Goal: Task Accomplishment & Management: Manage account settings

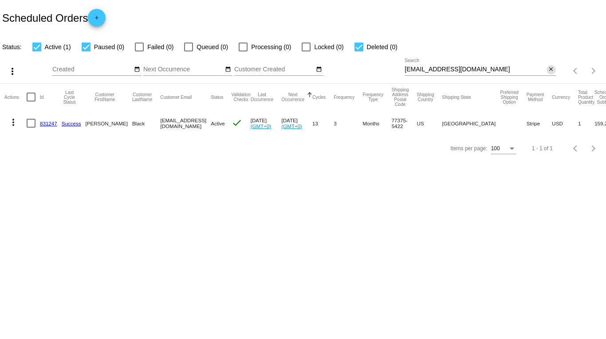
click at [550, 70] on mat-icon "close" at bounding box center [551, 69] width 6 height 7
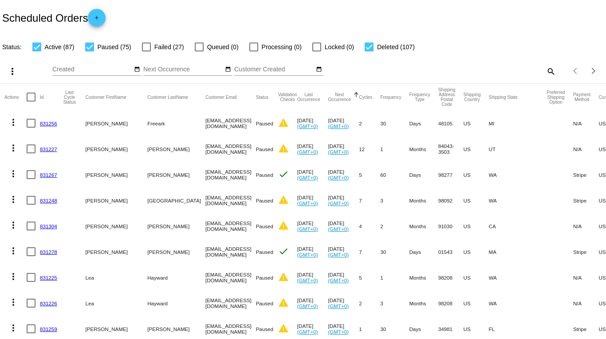
click at [545, 71] on mat-icon "search" at bounding box center [550, 71] width 11 height 14
click at [478, 70] on input "Search" at bounding box center [480, 69] width 151 height 7
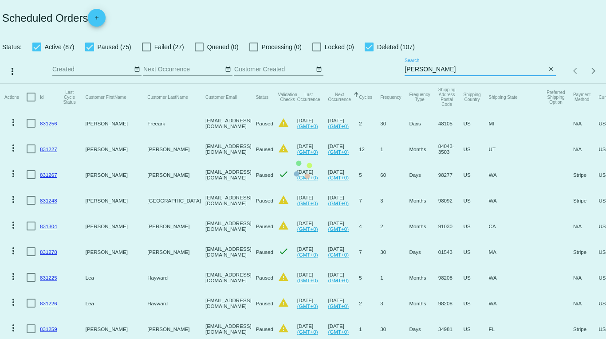
type input "[PERSON_NAME][EMAIL_ADDRESS][DOMAIN_NAME]"
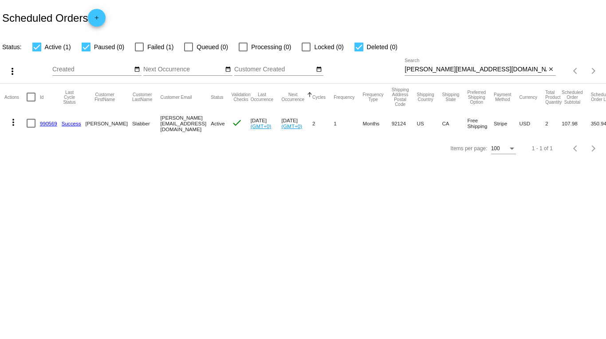
click at [43, 124] on link "990569" at bounding box center [48, 124] width 17 height 6
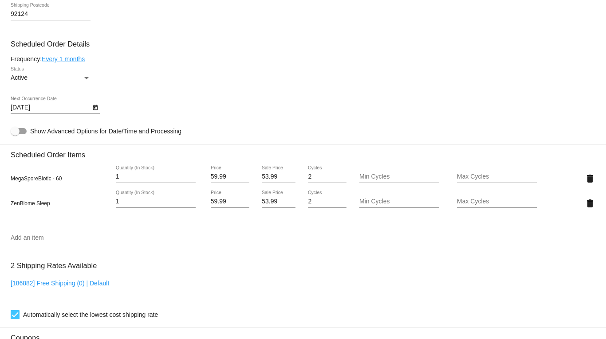
scroll to position [495, 0]
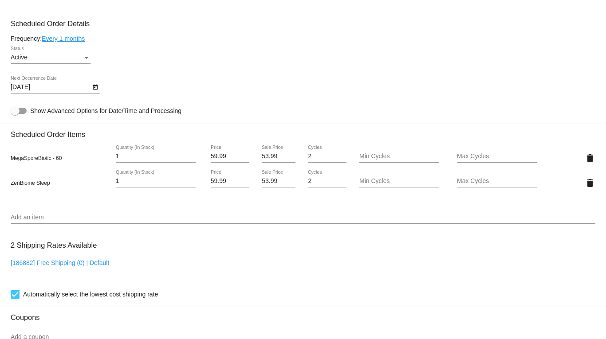
click at [95, 87] on icon "Open calendar" at bounding box center [95, 87] width 6 height 11
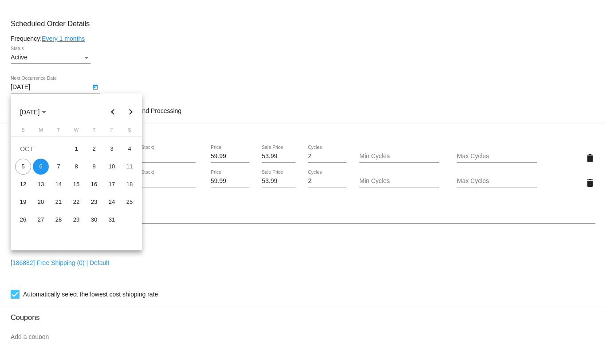
click at [131, 114] on button "Next month" at bounding box center [131, 112] width 18 height 18
click at [55, 165] on div "4" at bounding box center [59, 167] width 16 height 16
type input "[DATE]"
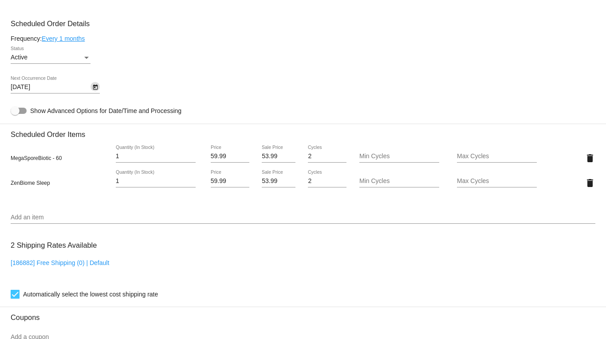
click at [202, 78] on div "[DATE] Next Occurrence Date" at bounding box center [303, 88] width 585 height 25
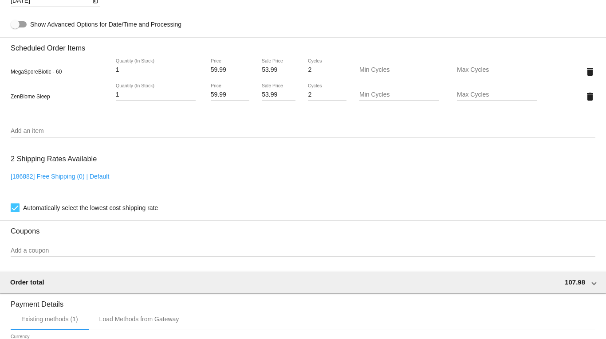
scroll to position [761, 0]
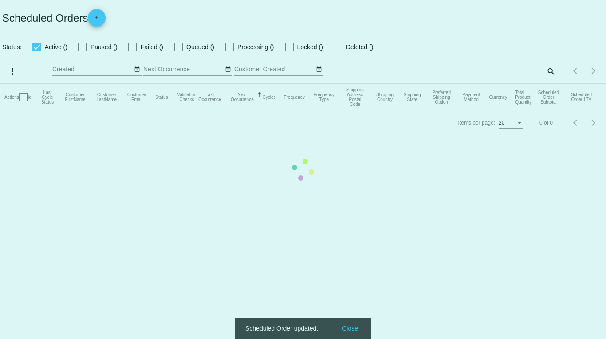
checkbox input "true"
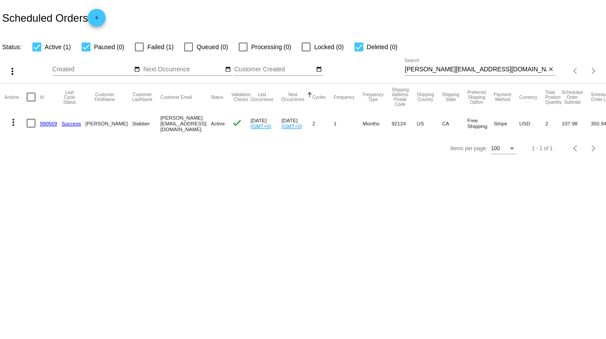
click at [16, 122] on mat-icon "more_vert" at bounding box center [13, 122] width 11 height 11
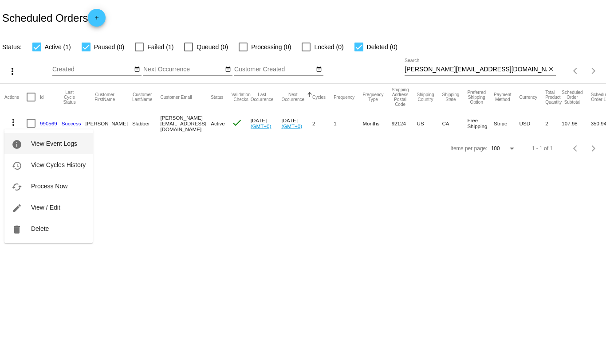
click at [77, 147] on button "info View Event Logs" at bounding box center [48, 143] width 88 height 21
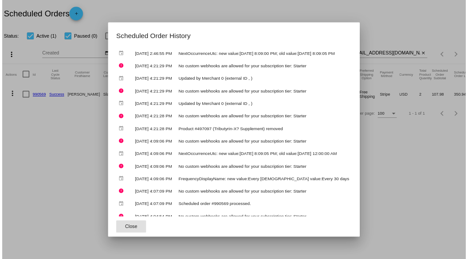
scroll to position [44, 0]
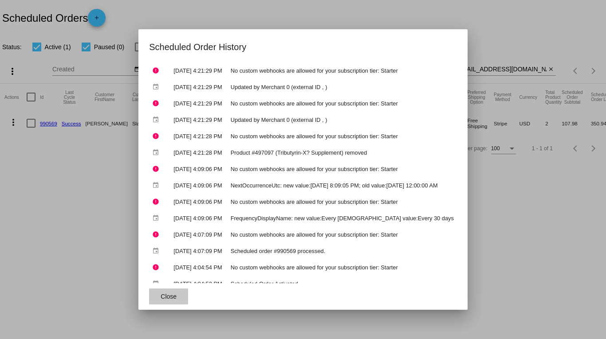
click at [161, 293] on span "Close" at bounding box center [169, 296] width 16 height 7
